Goal: Transaction & Acquisition: Download file/media

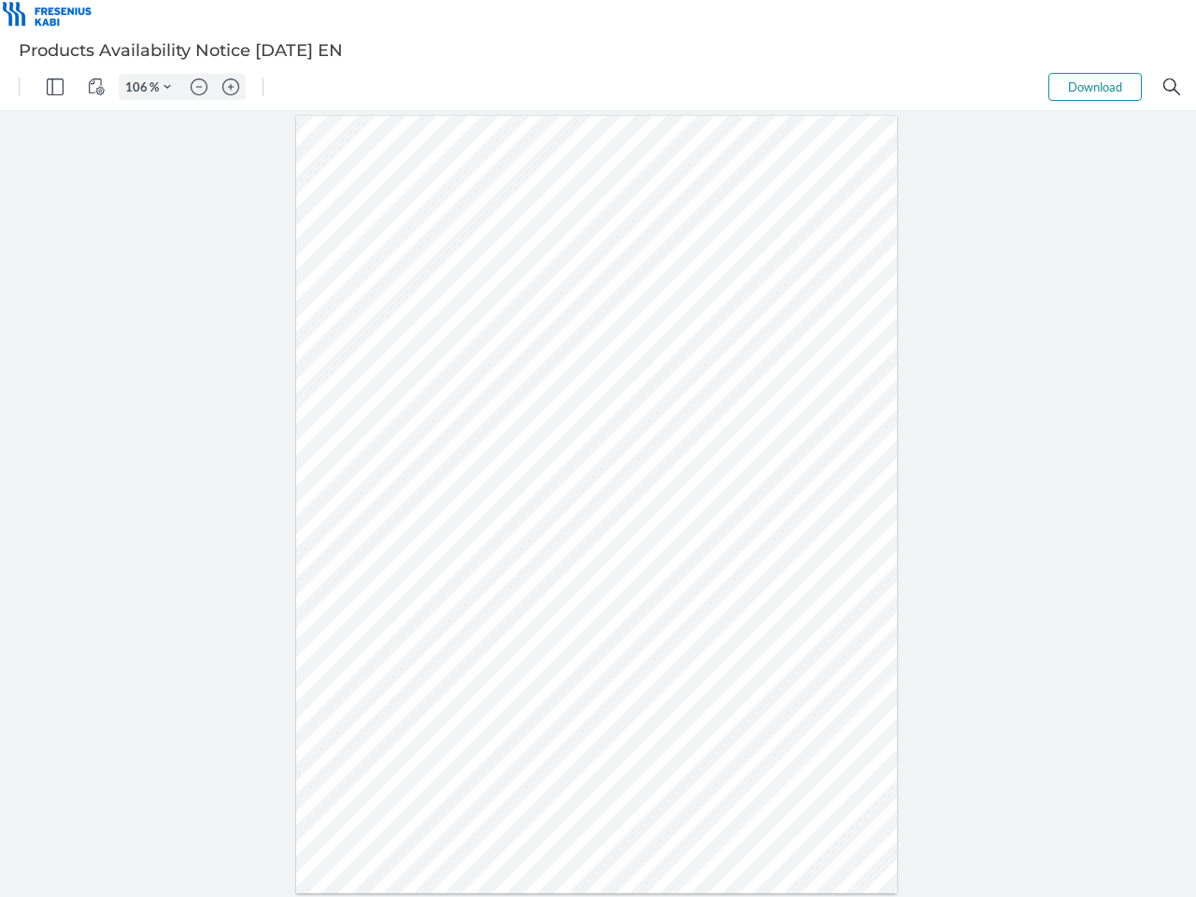
click at [55, 87] on img "Panel" at bounding box center [55, 86] width 17 height 17
click at [96, 87] on img "View Controls" at bounding box center [96, 86] width 17 height 17
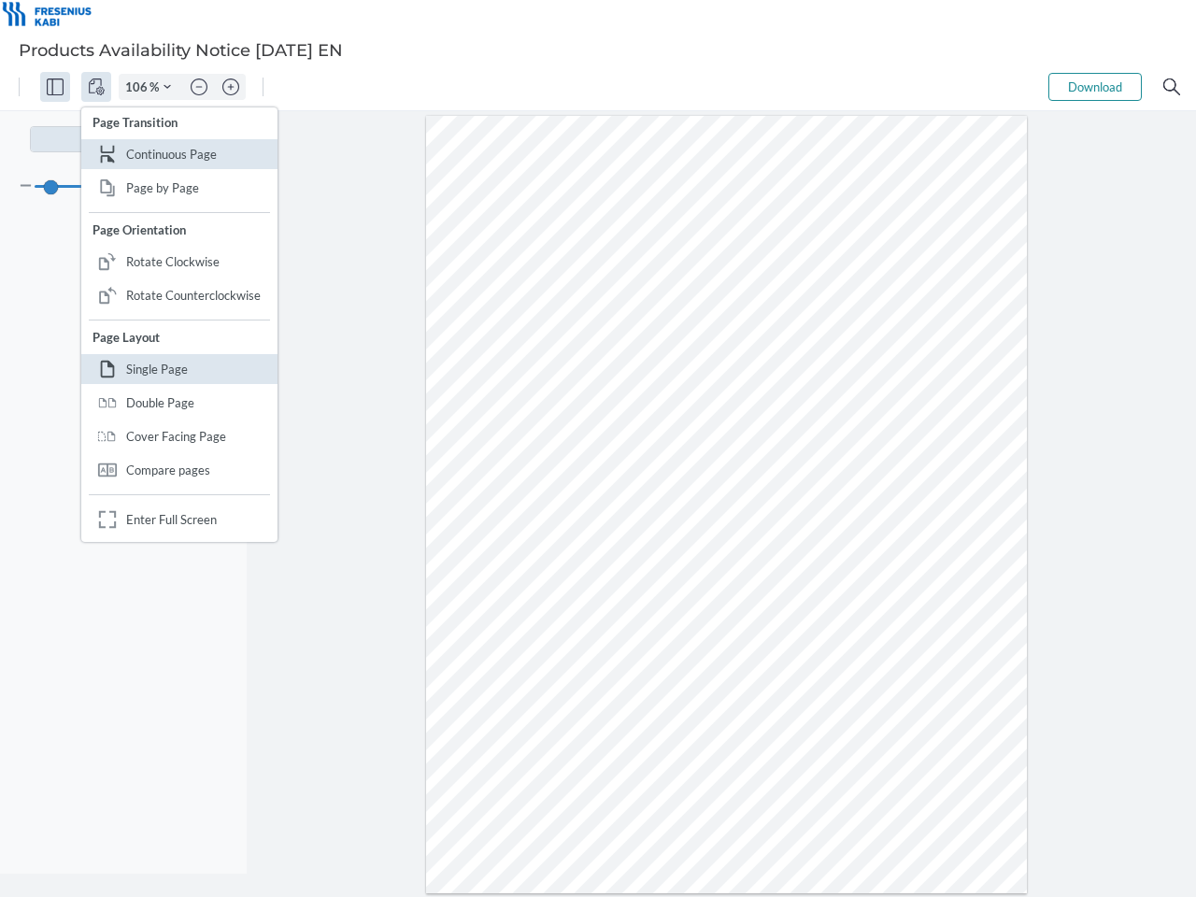
click at [139, 87] on input "106" at bounding box center [135, 86] width 30 height 17
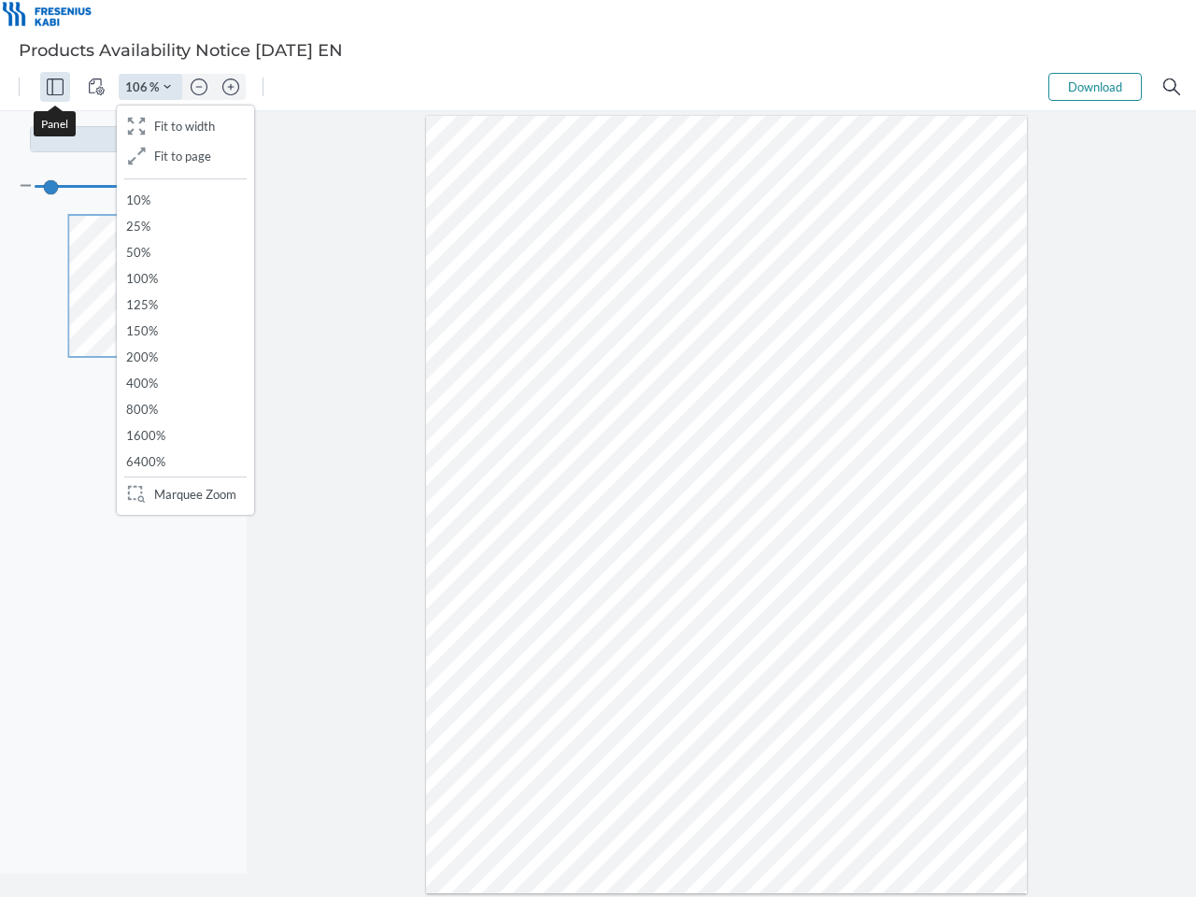
click at [167, 87] on img "Zoom Controls" at bounding box center [166, 86] width 7 height 7
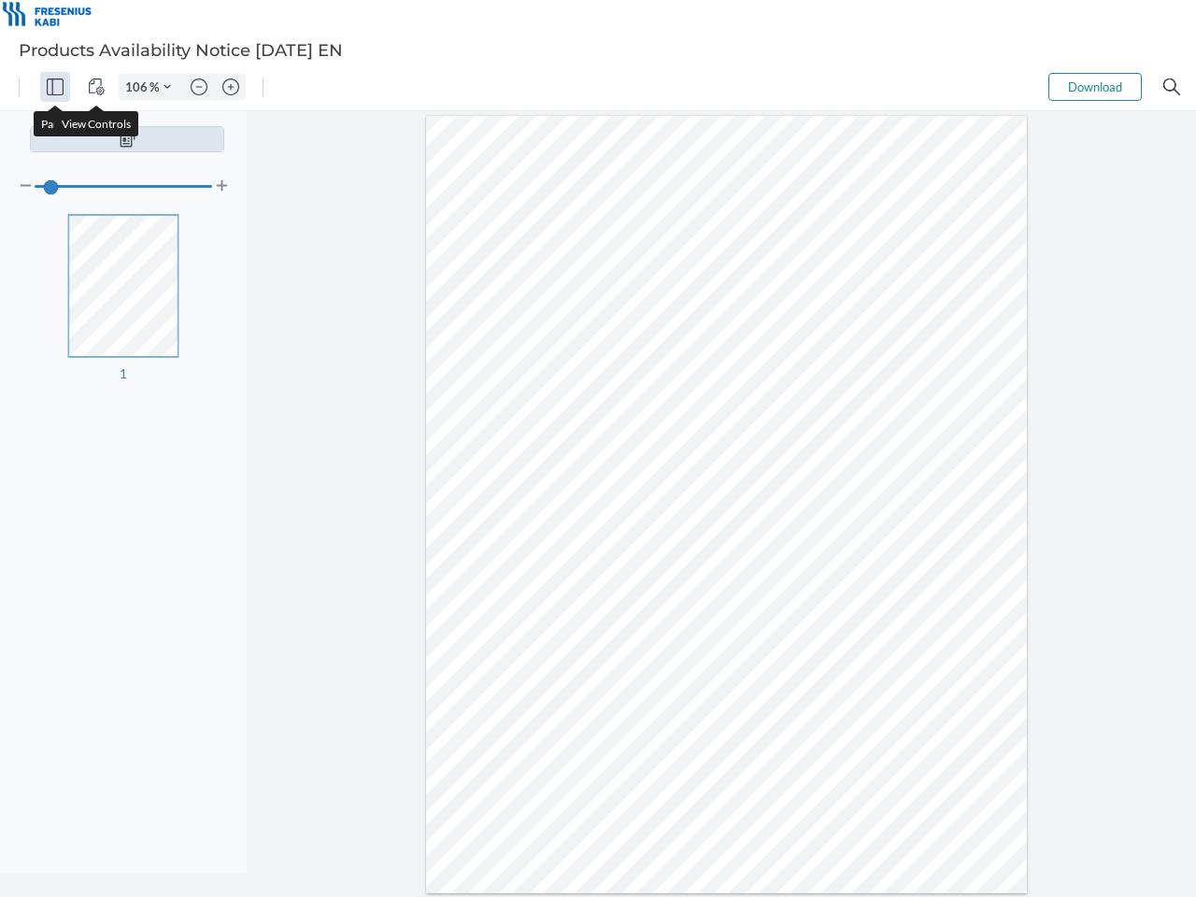
click at [199, 87] on img "Zoom out" at bounding box center [199, 86] width 17 height 17
click at [231, 87] on img "Zoom in" at bounding box center [230, 86] width 17 height 17
type input "106"
click at [1095, 87] on button "Download" at bounding box center [1094, 87] width 93 height 28
click at [1171, 87] on img "Search" at bounding box center [1171, 86] width 17 height 17
